Goal: Browse casually

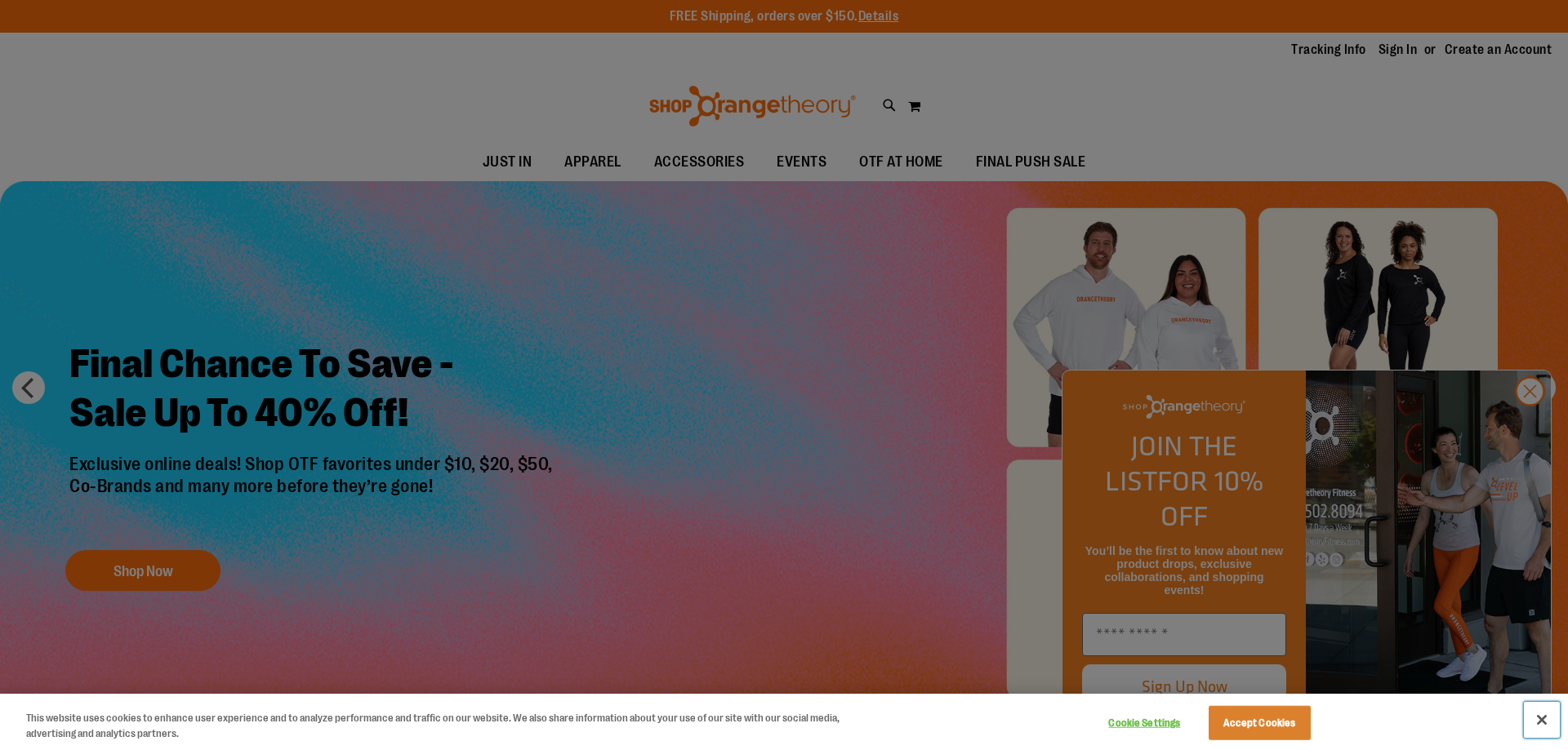
click at [1538, 716] on button "Close" at bounding box center [1541, 720] width 36 height 36
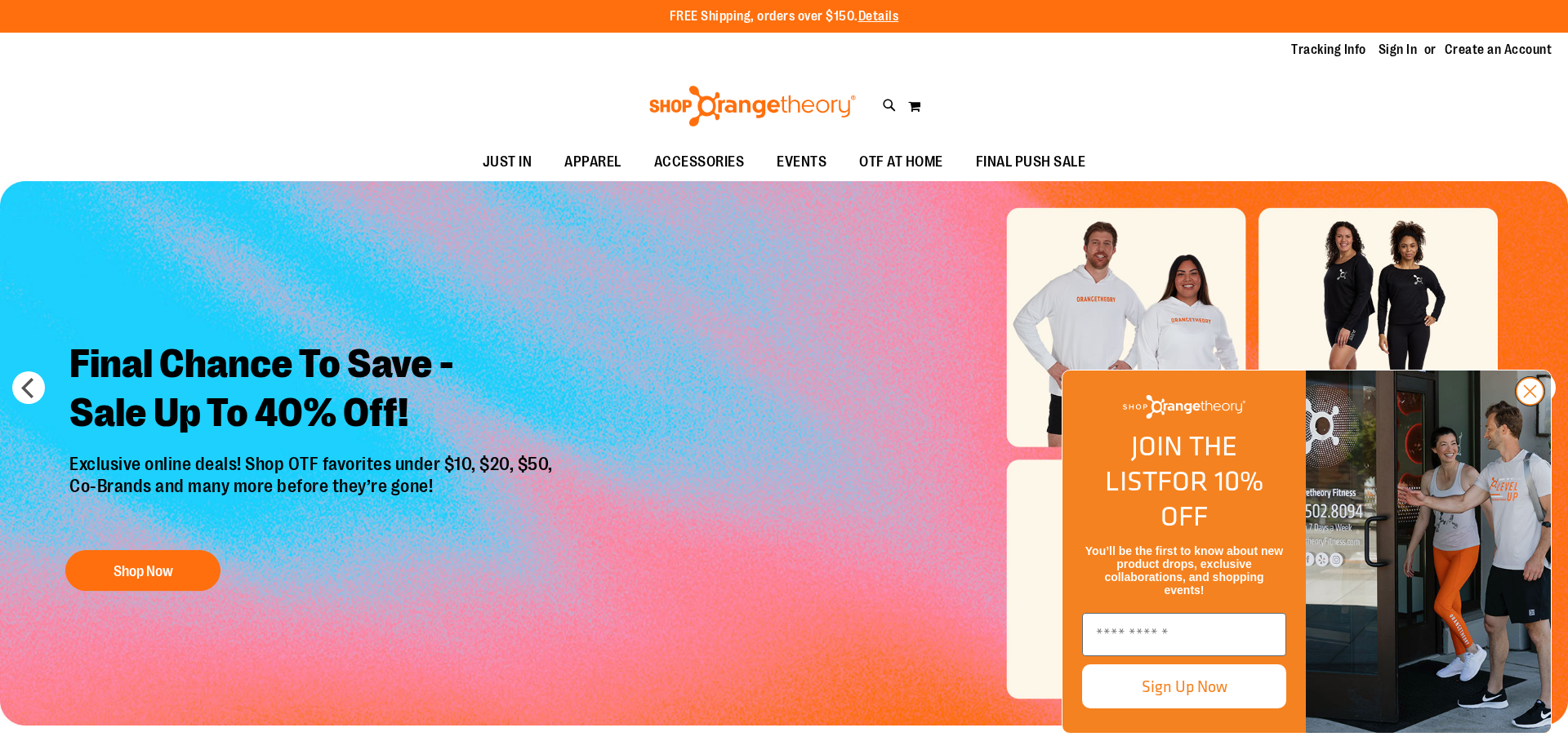
click at [1531, 398] on icon "Close dialog" at bounding box center [1530, 392] width 11 height 11
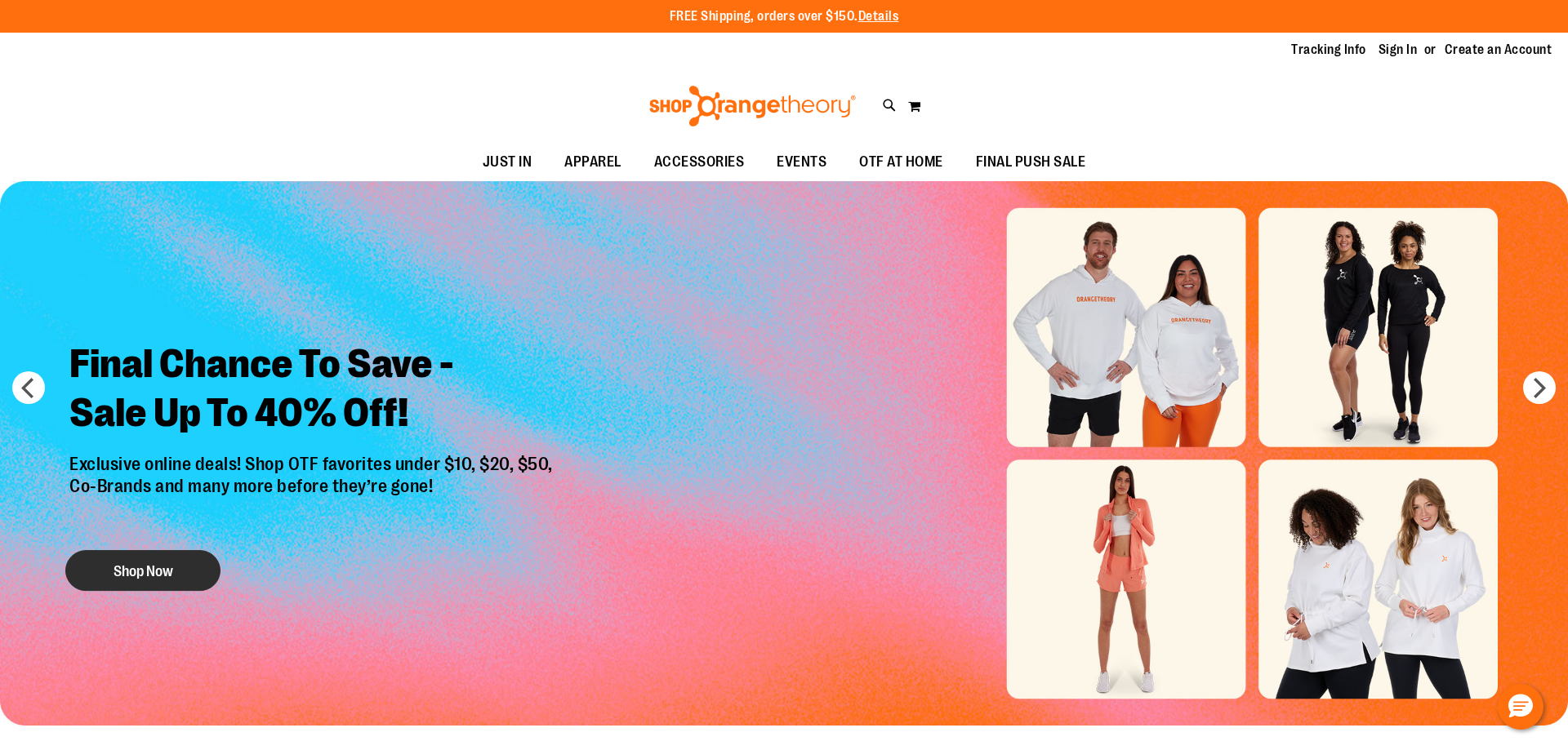
click at [144, 568] on button "Shop Now" at bounding box center [143, 570] width 155 height 41
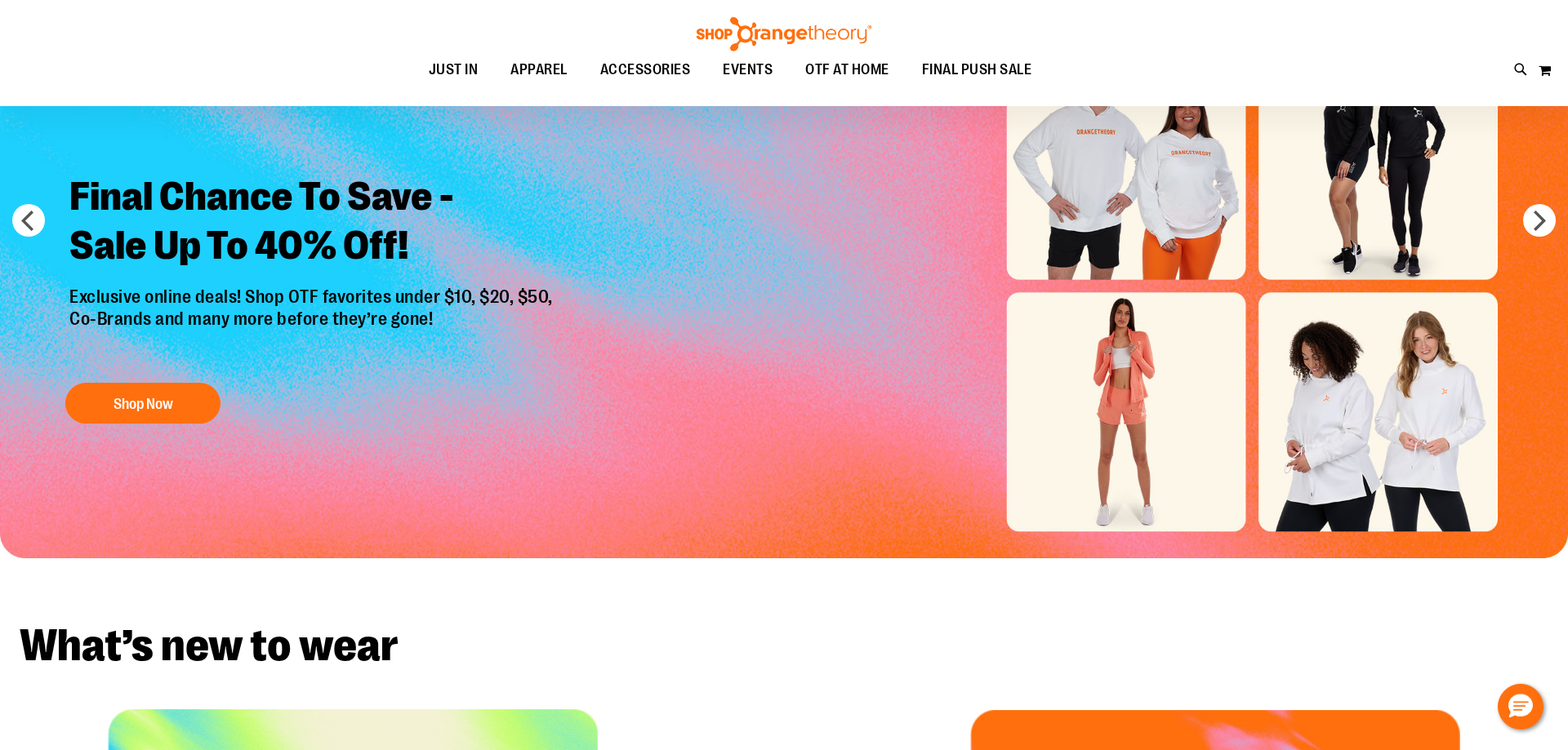
scroll to position [166, 0]
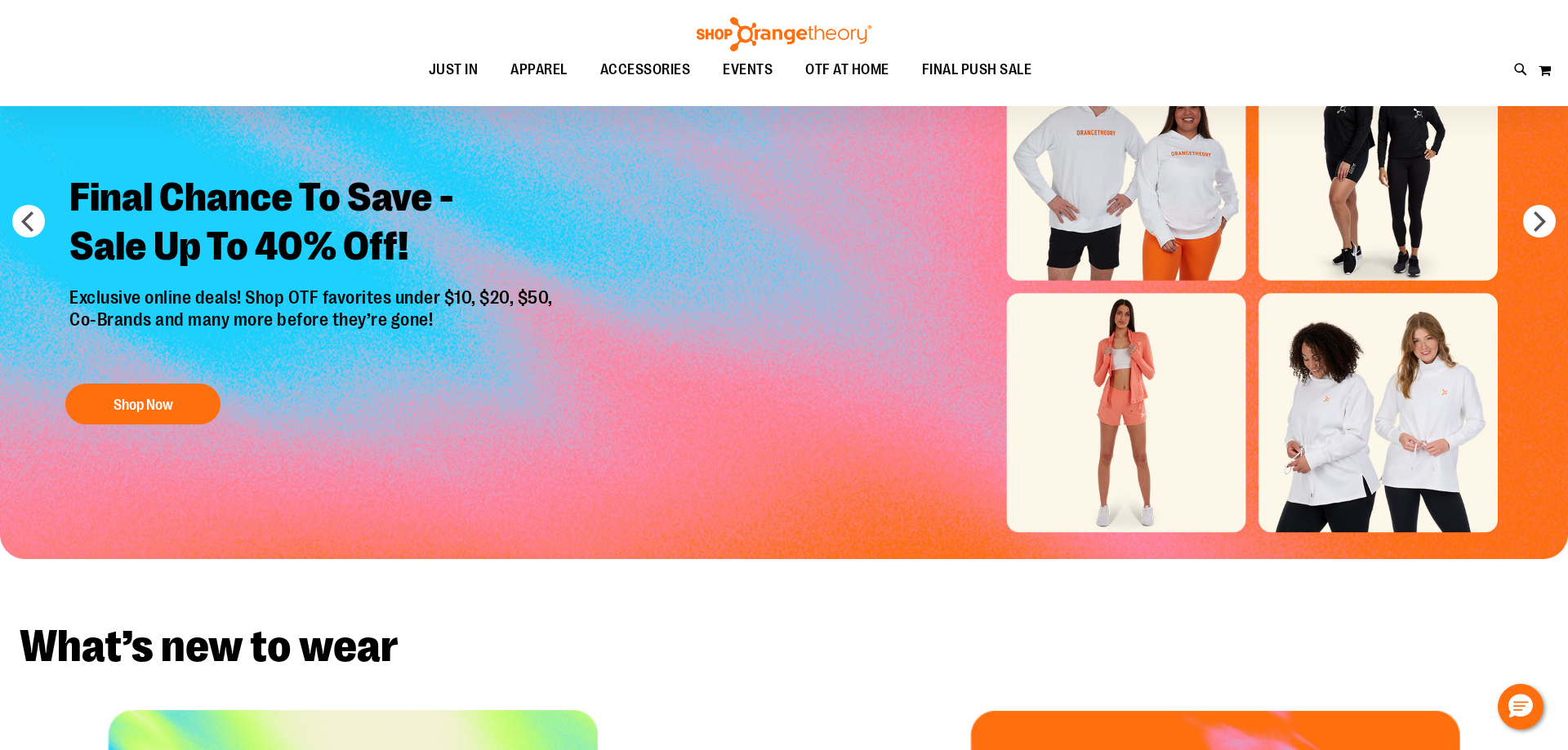
click at [802, 23] on img at bounding box center [784, 34] width 180 height 34
